Goal: Task Accomplishment & Management: Complete application form

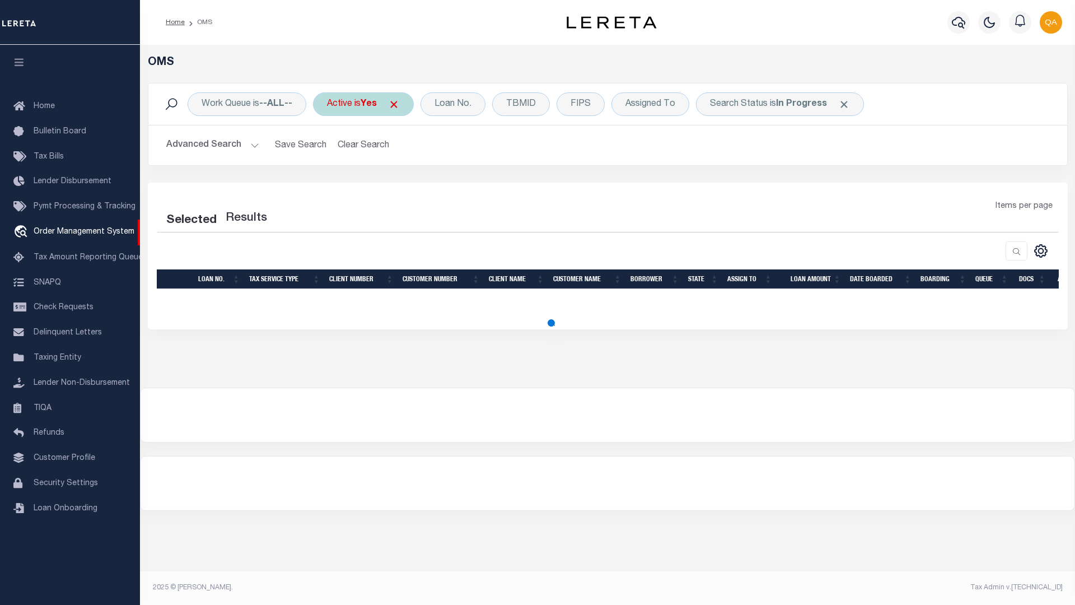
click at [398, 104] on span at bounding box center [394, 105] width 12 height 12
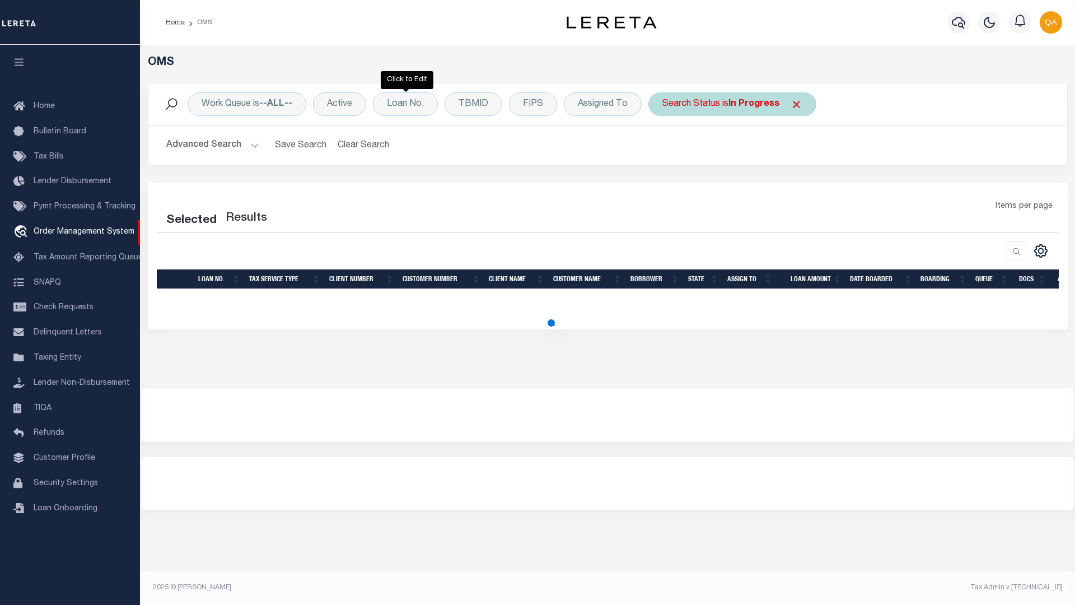
click at [794, 104] on span at bounding box center [797, 105] width 12 height 12
select select "200"
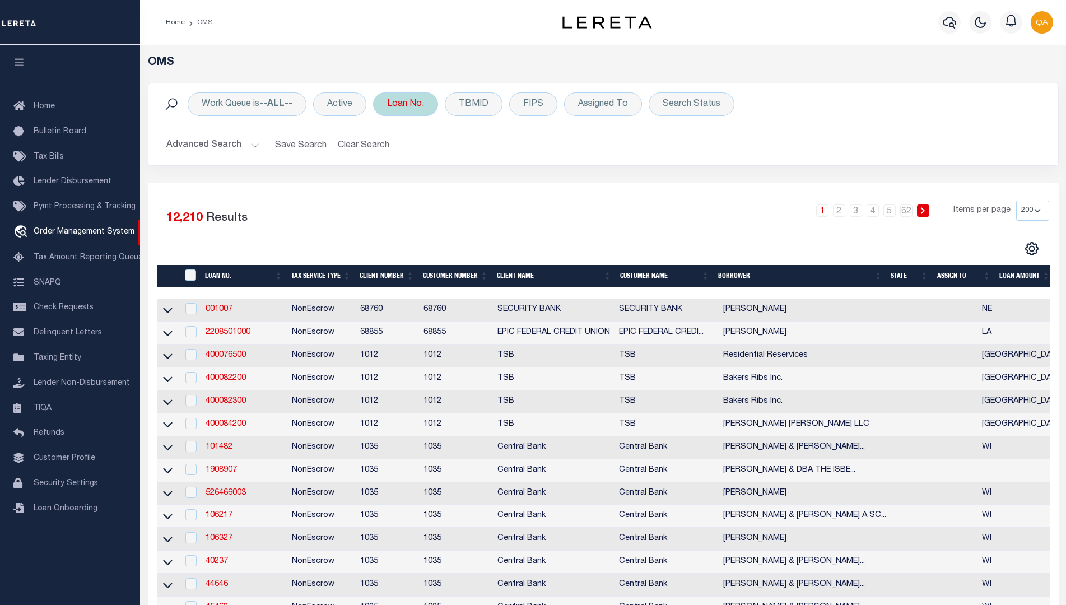
click at [406, 104] on div "Loan No." at bounding box center [405, 104] width 65 height 24
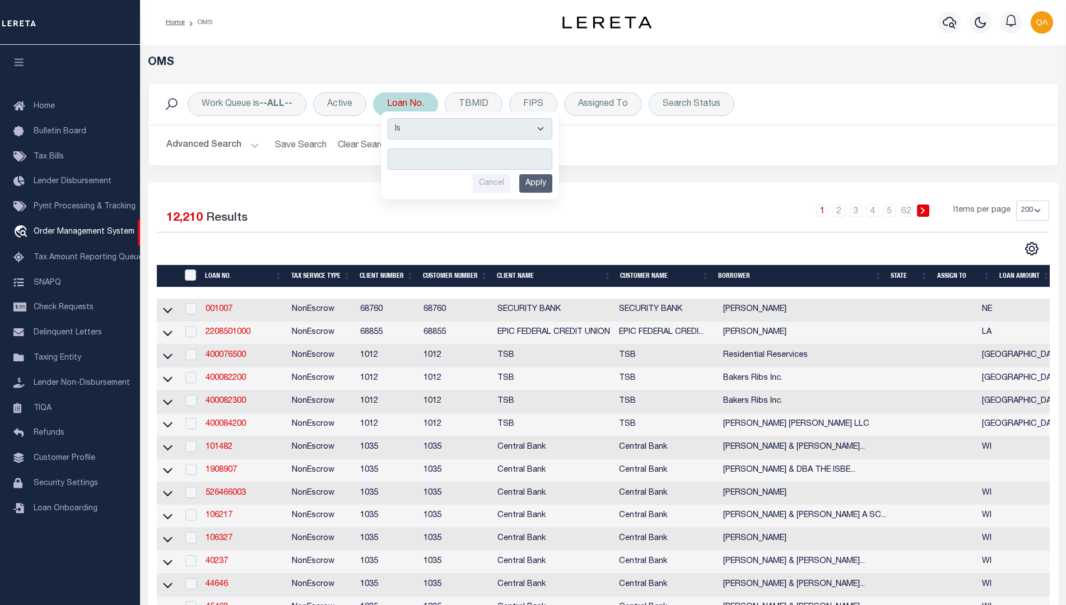
type input "Automation-09-30-25T12:53:46-1"
click at [537, 183] on input "Apply" at bounding box center [535, 183] width 33 height 18
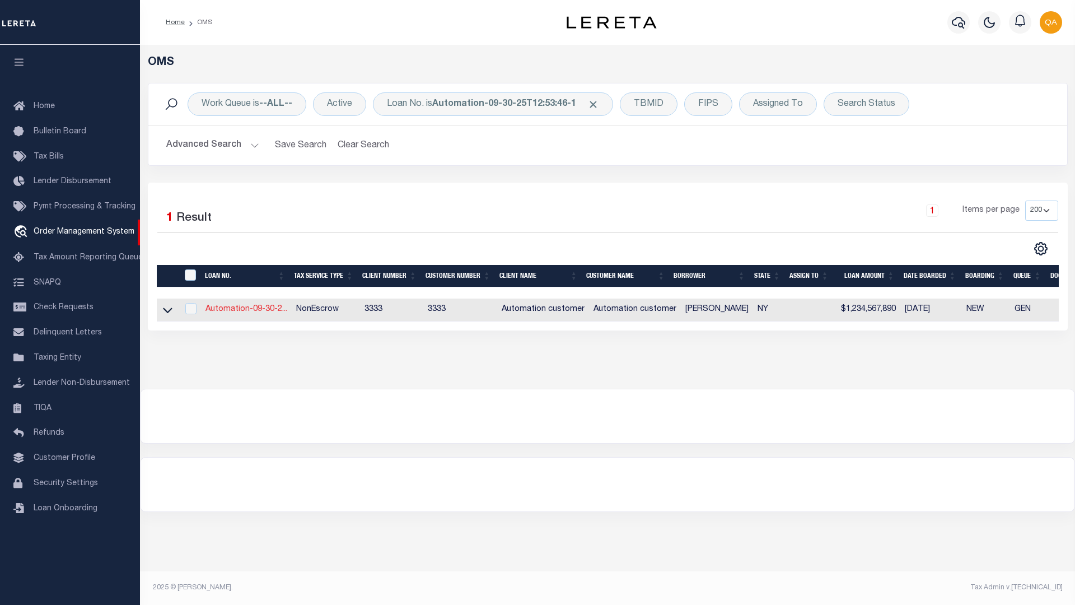
click at [246, 310] on link "Automation-09-30-2..." at bounding box center [246, 309] width 82 height 8
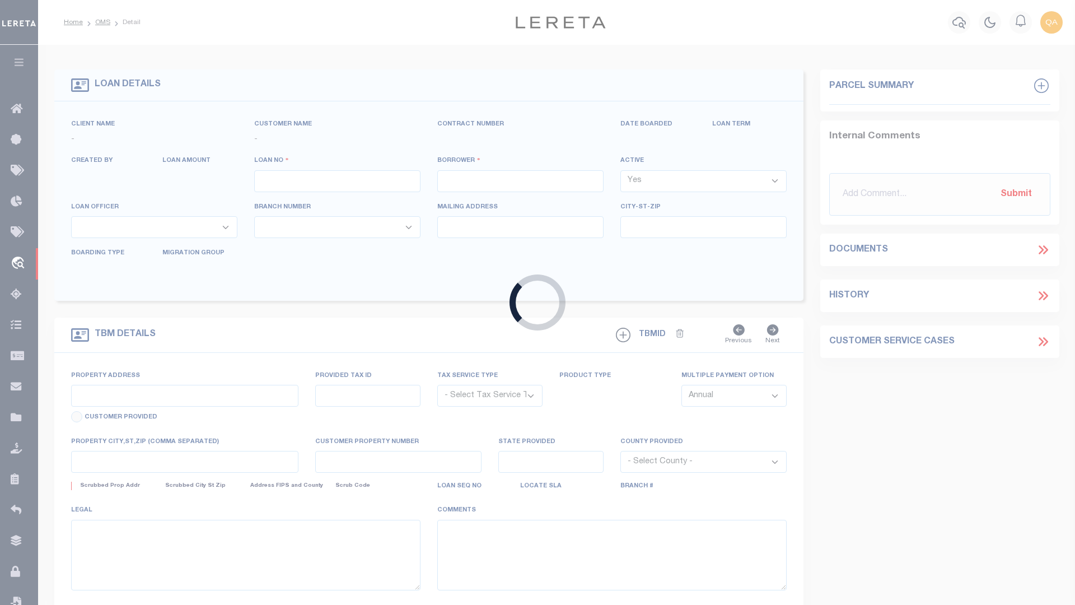
type input "Automation-09-30-25T12:53:46-1"
type input "[PERSON_NAME]"
select select
type input "2 [US_STATE] SQ"
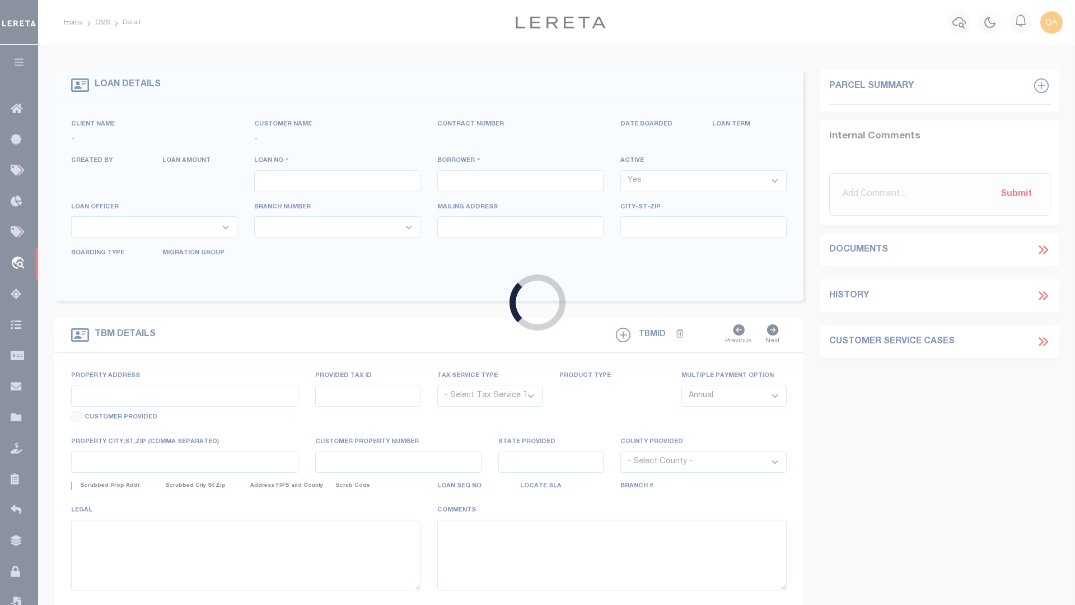
type input "LARCHMONT NY 10538-2041"
type input "[DATE]"
select select "10"
select select "NonEscrow"
type input "2 [US_STATE] SQ"
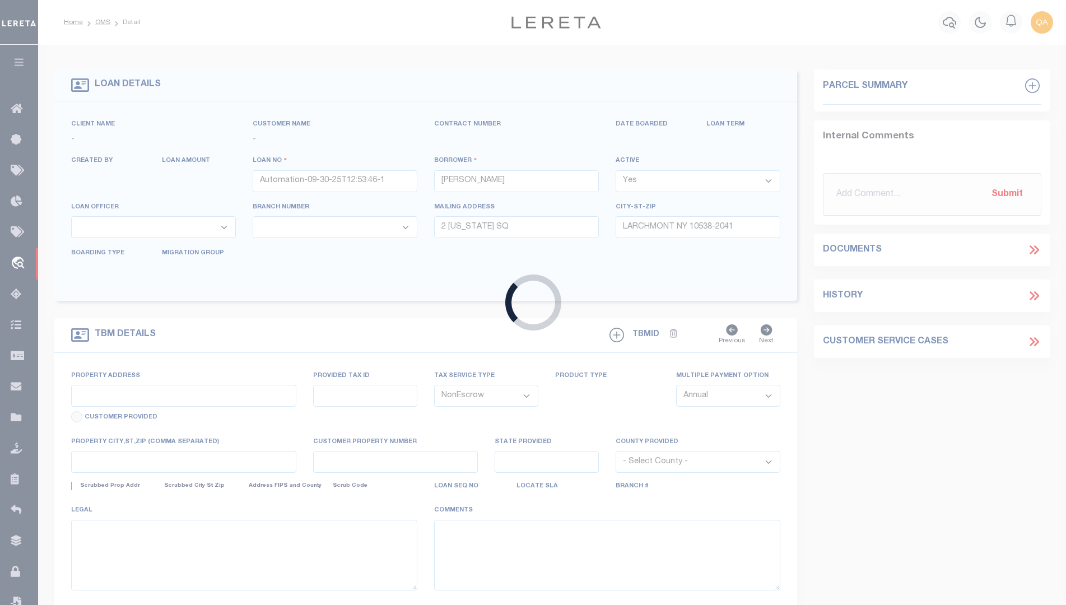
type input "LARCHMONT NY 10538-2041"
type input "NY"
select select "155695"
select select "4"
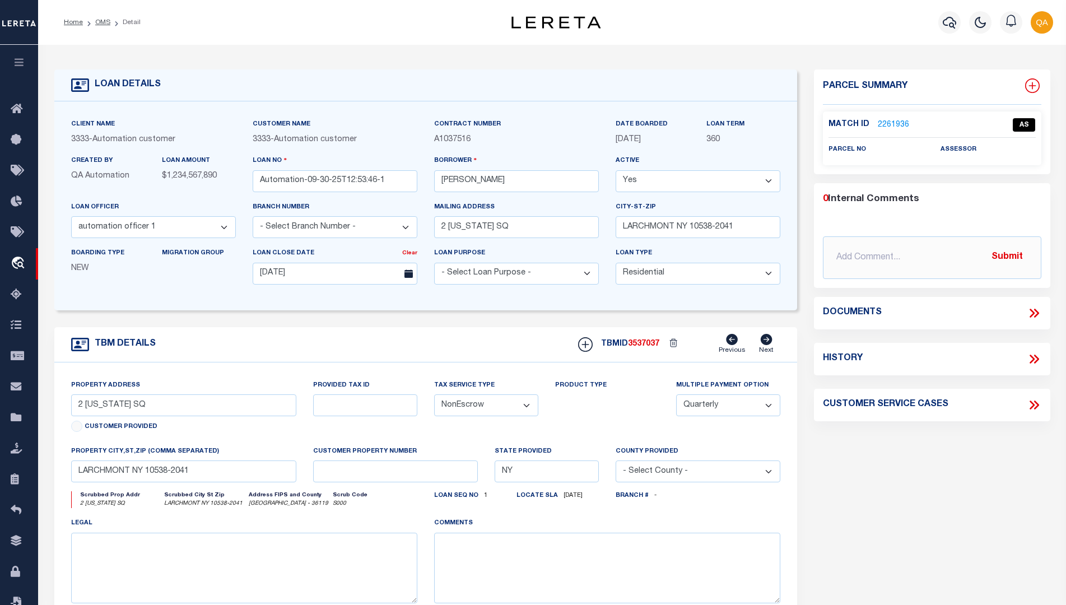
click at [1031, 86] on icon at bounding box center [1031, 85] width 7 height 7
select select "IP"
type textarea "-"
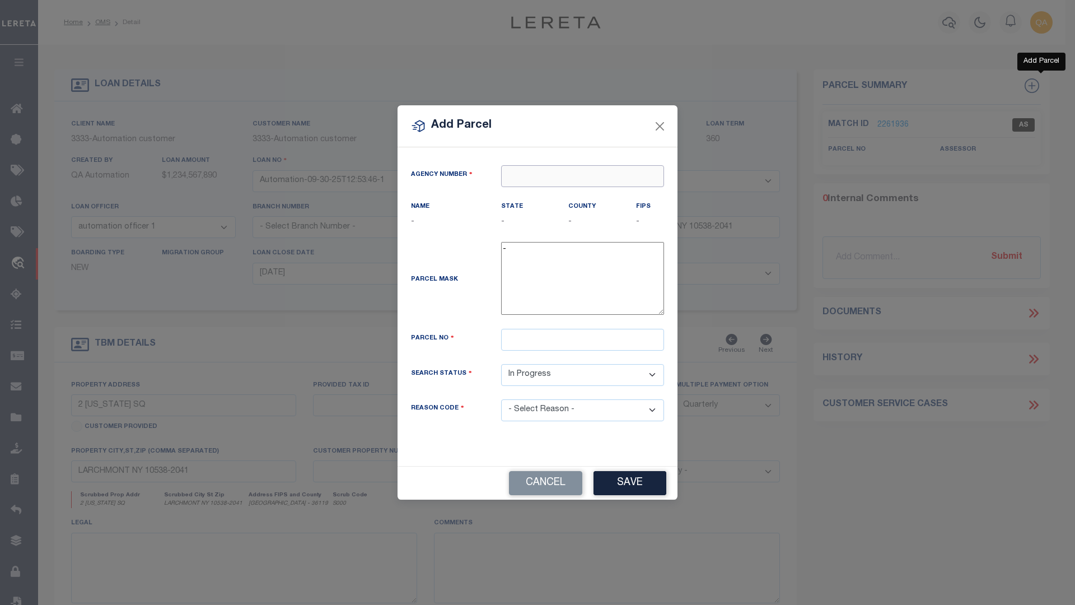
click at [582, 176] on input "text" at bounding box center [582, 176] width 163 height 22
click at [582, 196] on div "250180000 : [GEOGRAPHIC_DATA]" at bounding box center [583, 204] width 162 height 32
type input "250180000"
type input "1212121"
click at [630, 471] on button "Save" at bounding box center [630, 483] width 73 height 24
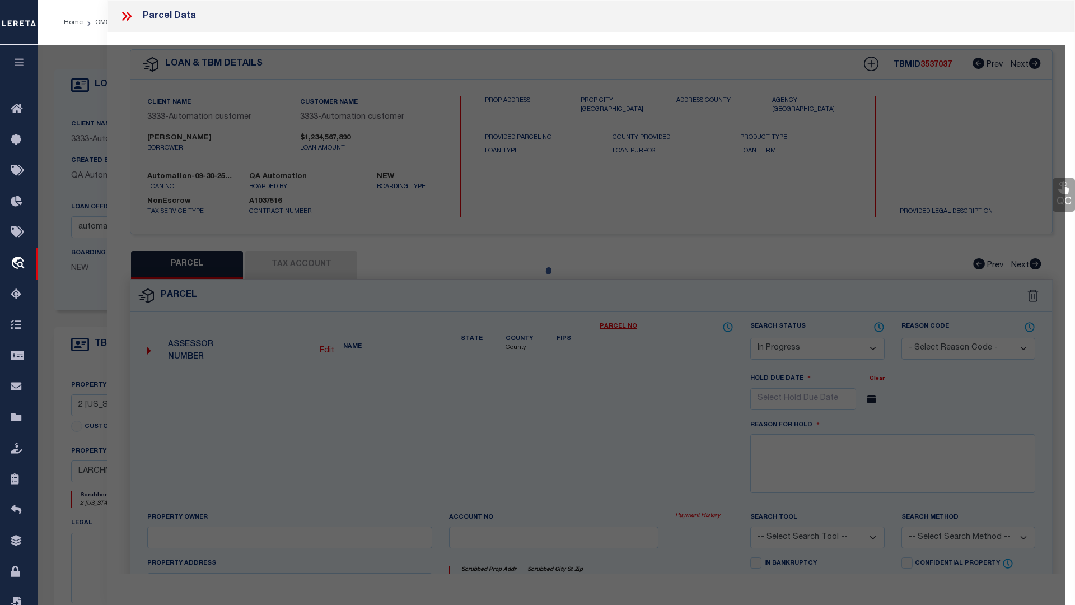
select select "AS"
checkbox input "false"
select select "IP"
checkbox input "false"
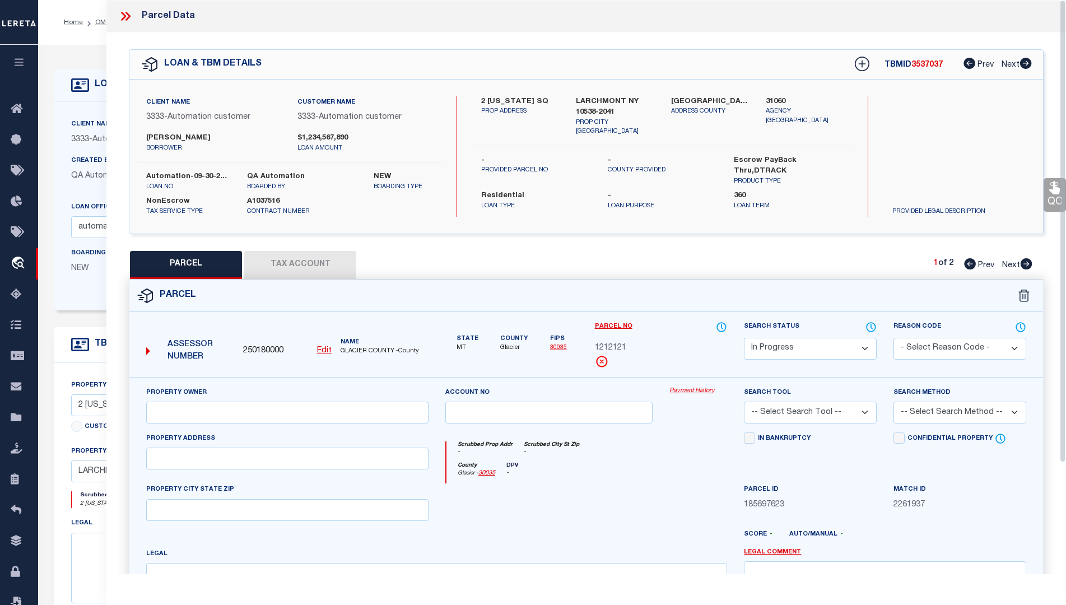
click at [300, 263] on button "Tax Account" at bounding box center [300, 265] width 112 height 28
select select "100"
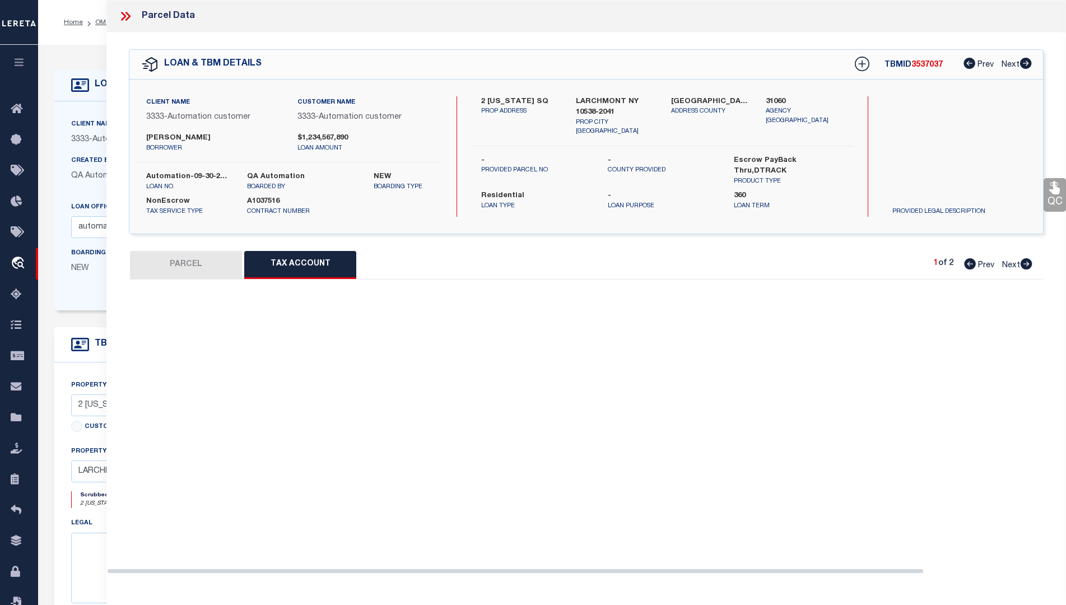
select select "100"
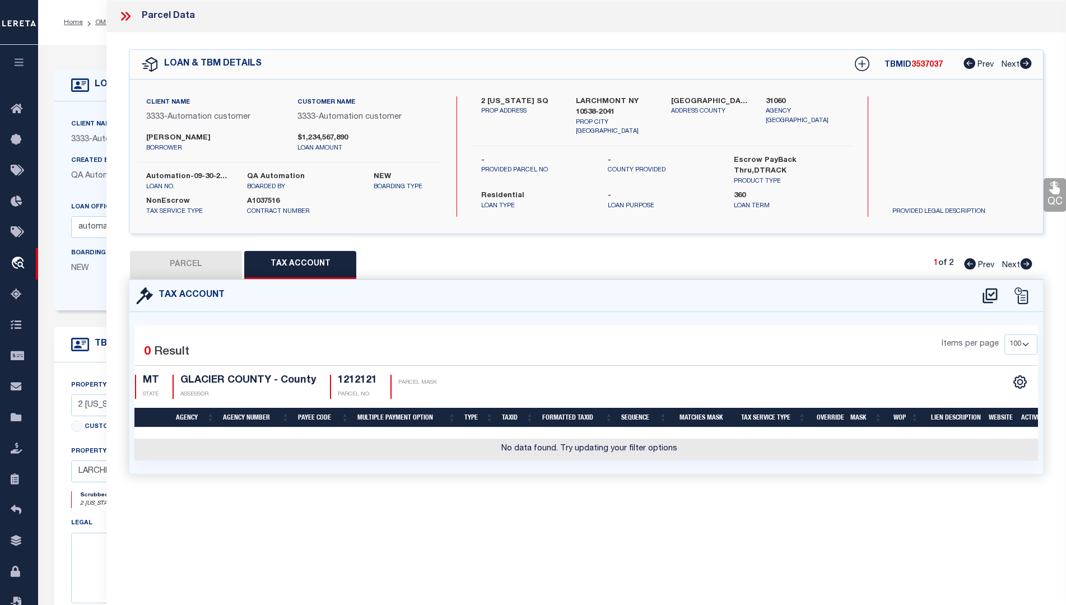
click at [989, 294] on icon at bounding box center [989, 295] width 15 height 15
select select "100"
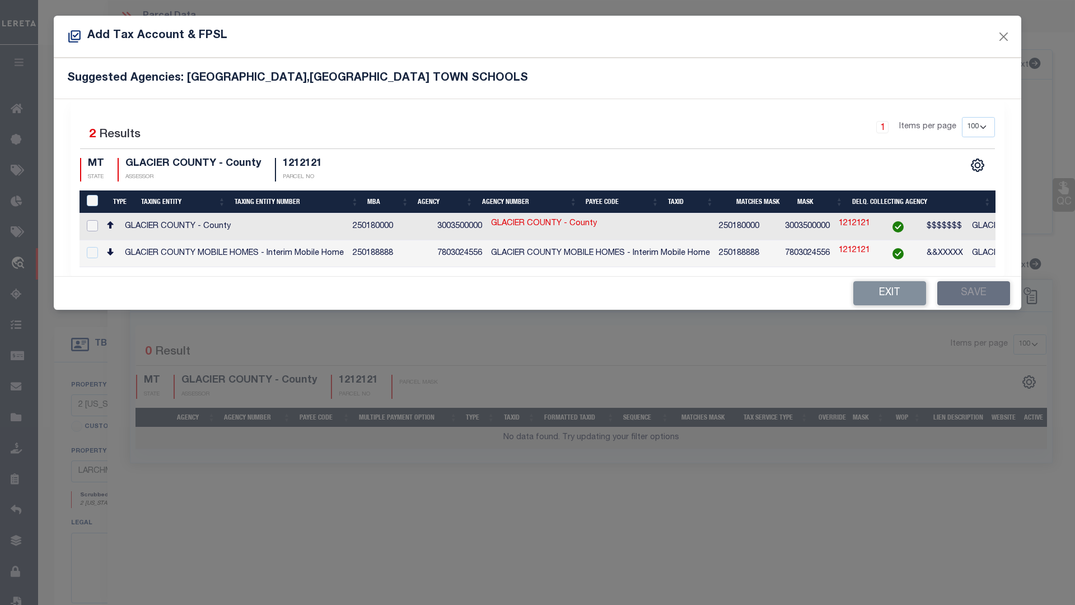
click at [92, 225] on input "checkbox" at bounding box center [92, 225] width 11 height 11
checkbox input "true"
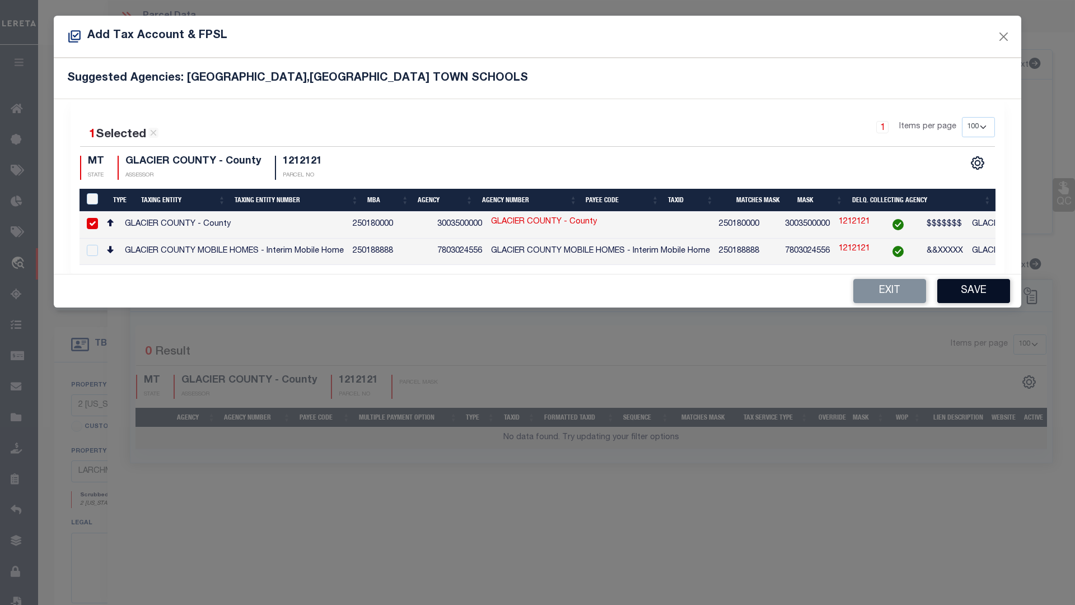
click at [974, 295] on button "Save" at bounding box center [973, 291] width 73 height 24
